Goal: Information Seeking & Learning: Learn about a topic

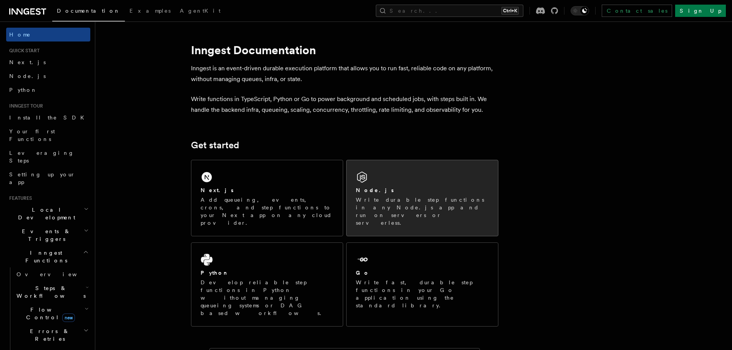
click at [443, 208] on p "Write durable step functions in any Node.js app and run on servers or serverles…" at bounding box center [422, 211] width 133 height 31
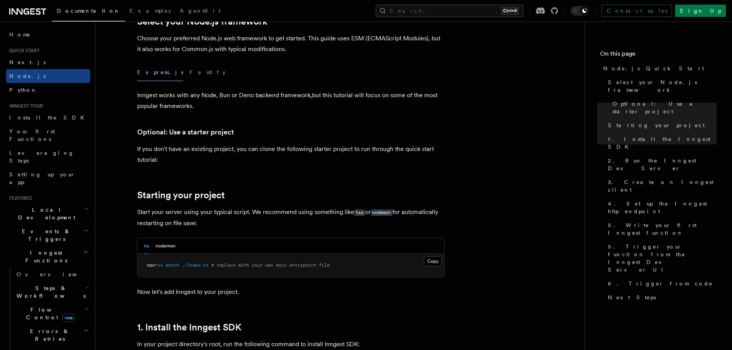
scroll to position [192, 0]
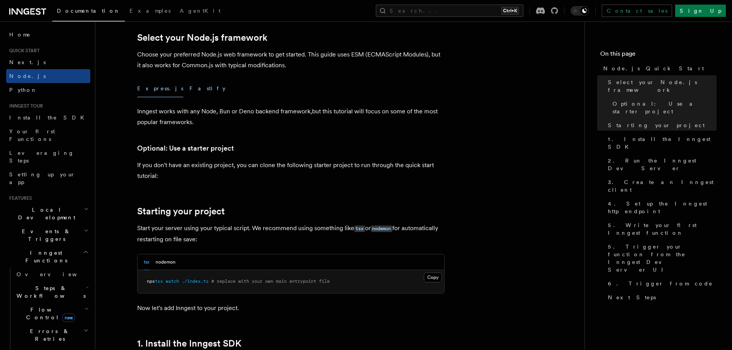
click at [189, 88] on button "Fastify" at bounding box center [207, 88] width 36 height 17
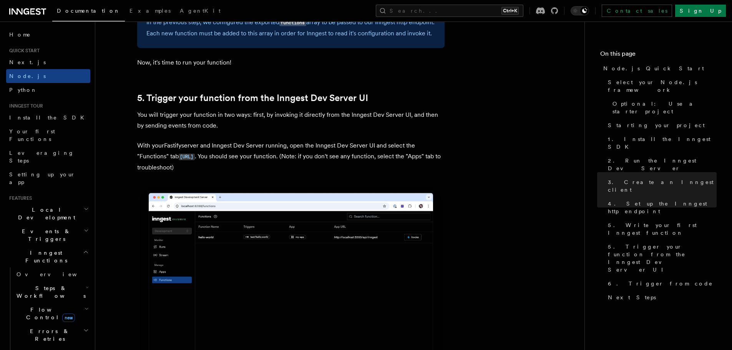
scroll to position [1805, 0]
